Goal: Complete application form

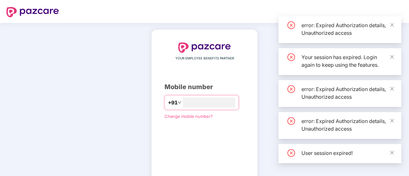
type input "***"
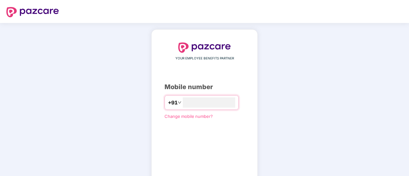
type input "*"
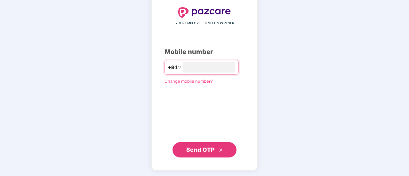
type input "**********"
click at [212, 151] on span "Send OTP" at bounding box center [200, 149] width 28 height 7
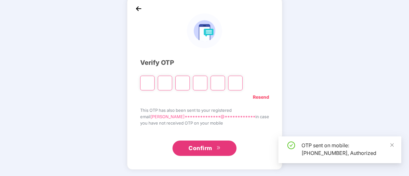
scroll to position [32, 0]
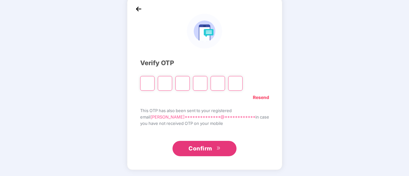
type input "*"
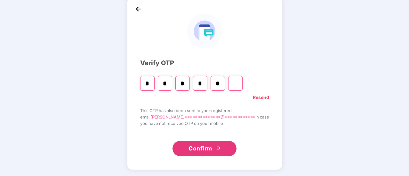
type input "*"
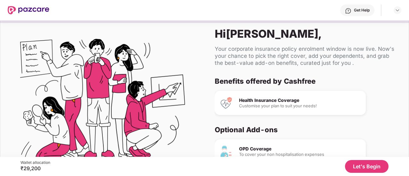
click at [357, 166] on button "Let's Begin" at bounding box center [367, 166] width 44 height 13
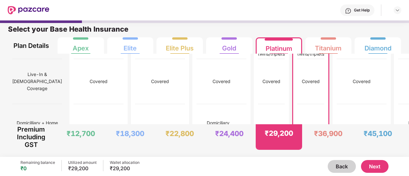
scroll to position [457, 0]
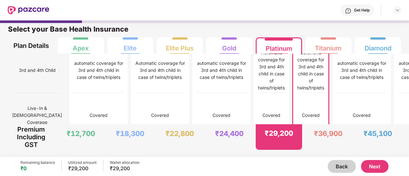
click at [297, 138] on div "Not covered" at bounding box center [310, 160] width 27 height 45
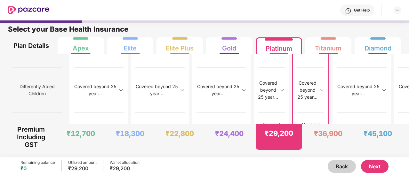
scroll to position [878, 0]
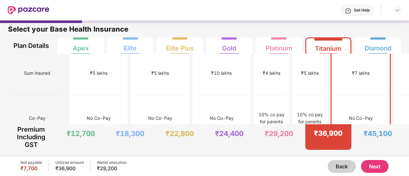
scroll to position [50, 0]
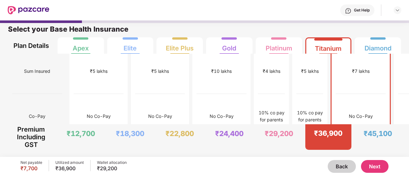
click at [379, 164] on button "Next" at bounding box center [375, 166] width 28 height 13
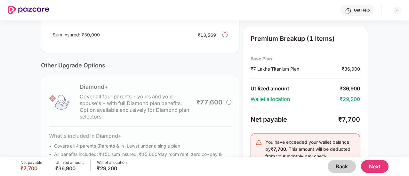
scroll to position [243, 0]
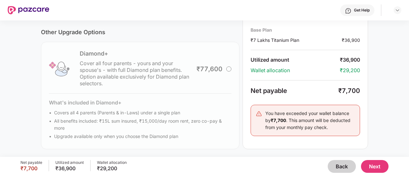
click at [379, 170] on button "Next" at bounding box center [375, 166] width 28 height 13
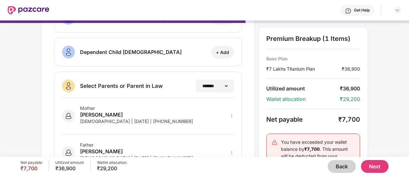
scroll to position [154, 0]
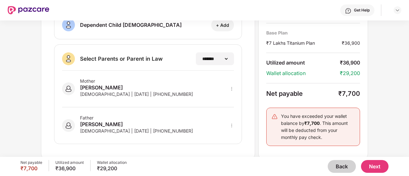
click at [231, 87] on icon "more" at bounding box center [231, 89] width 4 height 4
click at [225, 98] on img at bounding box center [223, 98] width 5 height 5
select select "******"
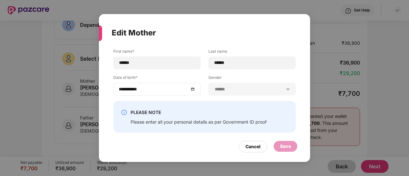
click at [191, 90] on div "**********" at bounding box center [157, 89] width 76 height 7
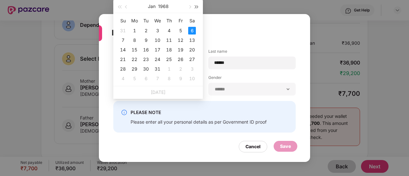
click at [197, 9] on button "button" at bounding box center [196, 6] width 7 height 13
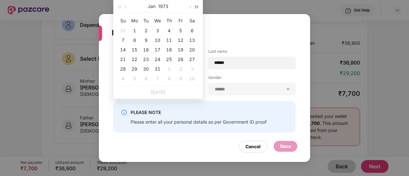
click at [197, 9] on button "button" at bounding box center [196, 6] width 7 height 13
click at [196, 5] on button "button" at bounding box center [196, 6] width 7 height 13
click at [125, 8] on button "button" at bounding box center [126, 6] width 7 height 13
type input "**********"
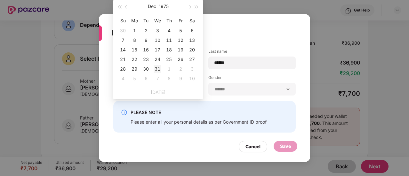
click at [156, 69] on div "31" at bounding box center [158, 69] width 8 height 8
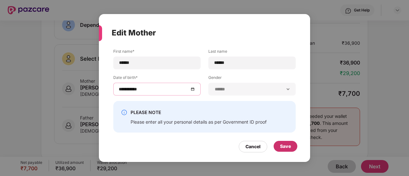
click at [292, 144] on div "Save" at bounding box center [286, 146] width 24 height 11
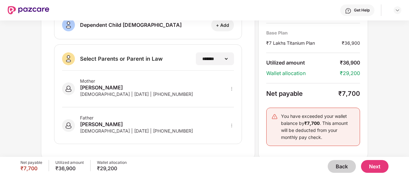
click at [378, 165] on button "Next" at bounding box center [375, 166] width 28 height 13
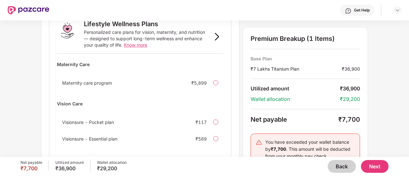
scroll to position [465, 0]
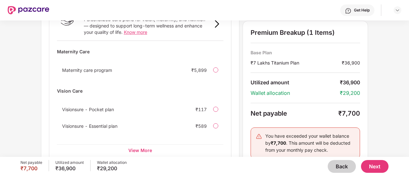
click at [374, 164] on button "Next" at bounding box center [375, 166] width 28 height 13
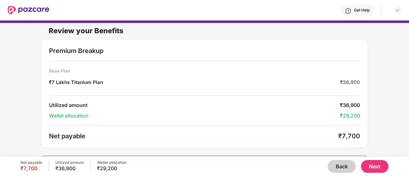
scroll to position [20, 0]
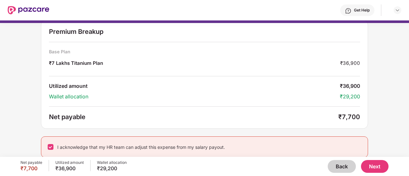
click at [378, 167] on button "Next" at bounding box center [375, 166] width 28 height 13
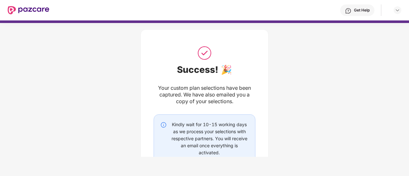
scroll to position [54, 0]
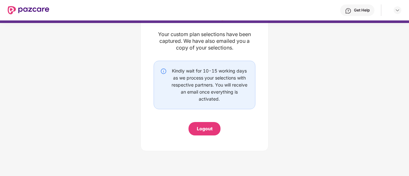
click at [200, 130] on div "Logout" at bounding box center [205, 128] width 16 height 7
